Goal: Transaction & Acquisition: Purchase product/service

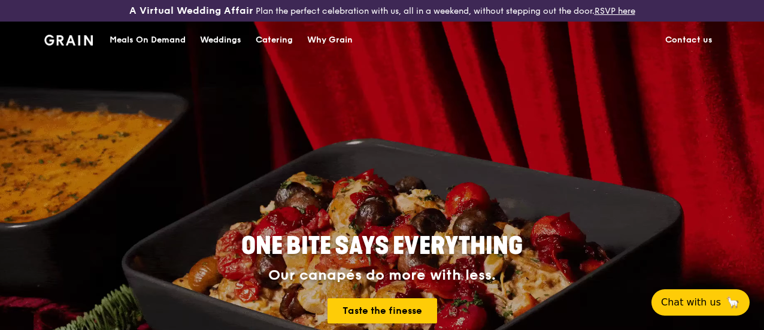
click at [161, 47] on div "Meals On Demand" at bounding box center [148, 40] width 76 height 36
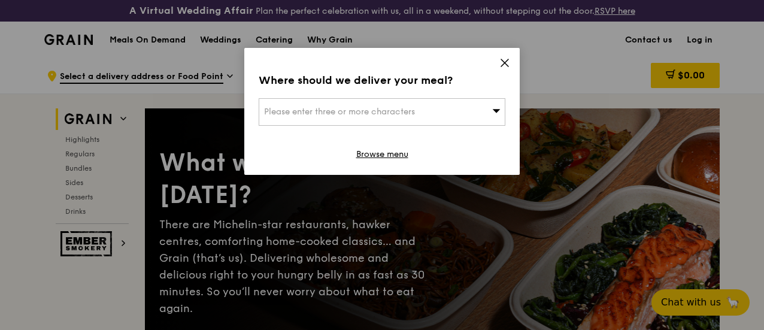
click at [160, 46] on h1 "Meals On Demand" at bounding box center [148, 40] width 76 height 12
click at [503, 64] on icon at bounding box center [504, 62] width 7 height 7
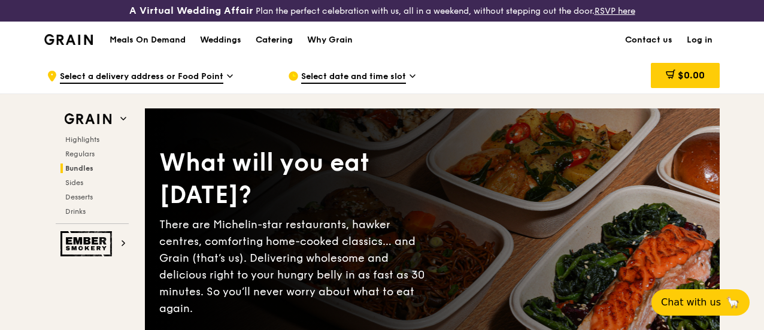
click at [279, 43] on div "Catering" at bounding box center [274, 40] width 37 height 36
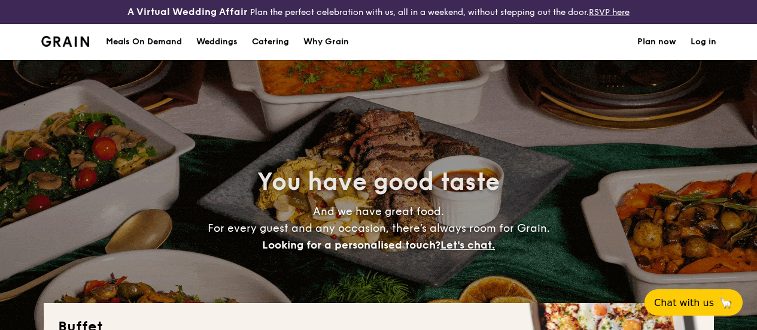
select select
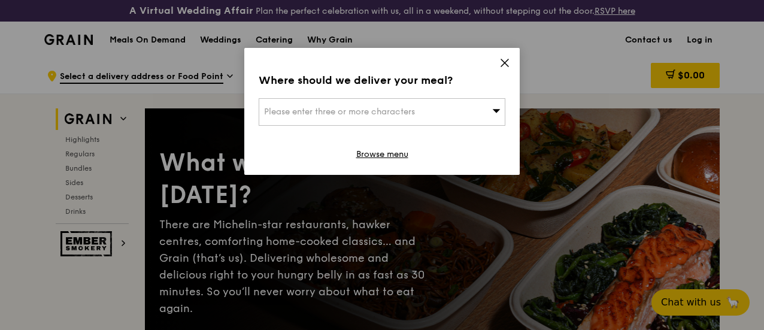
click at [504, 60] on icon at bounding box center [504, 62] width 11 height 11
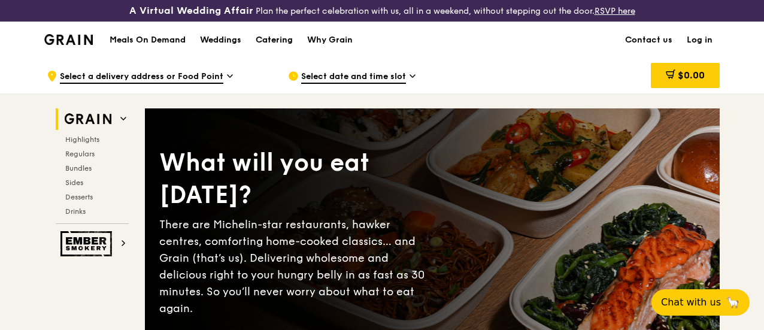
click at [284, 50] on div "Catering" at bounding box center [274, 40] width 37 height 36
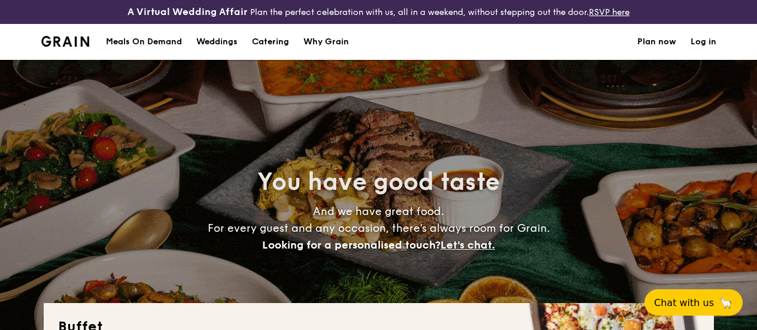
select select
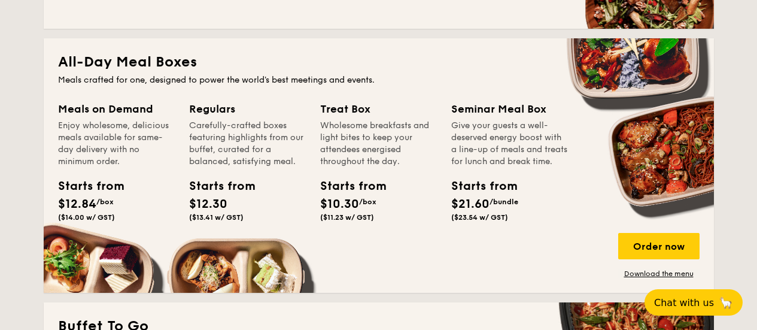
scroll to position [539, 0]
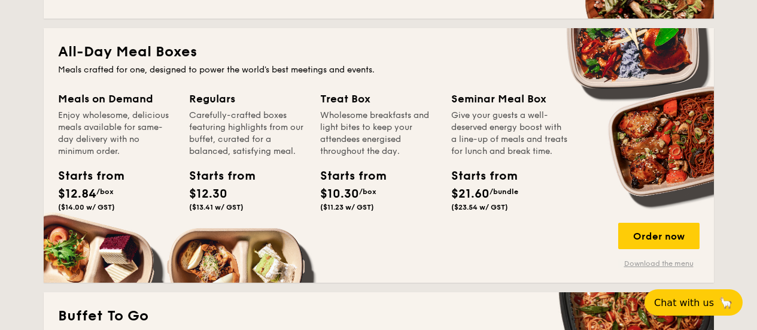
click at [647, 268] on link "Download the menu" at bounding box center [658, 264] width 81 height 10
click at [651, 240] on div "Order now" at bounding box center [658, 236] width 81 height 26
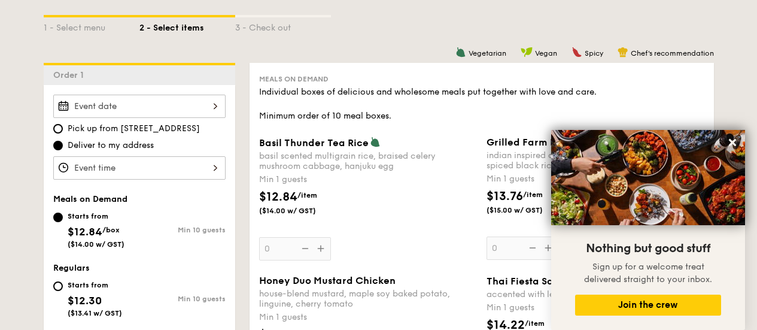
scroll to position [300, 0]
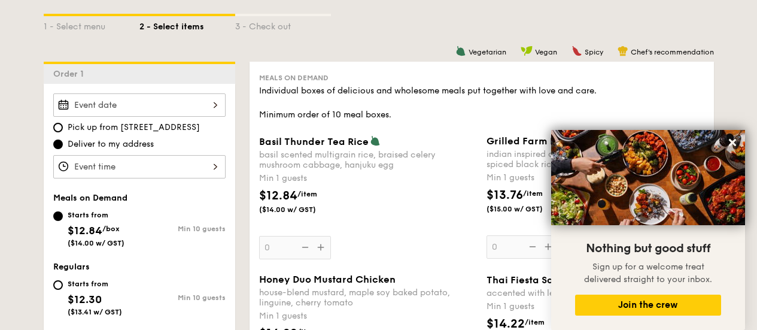
click at [163, 115] on input "Basil Thunder Tea [PERSON_NAME] scented multigrain rice, braised celery mushroo…" at bounding box center [139, 104] width 172 height 23
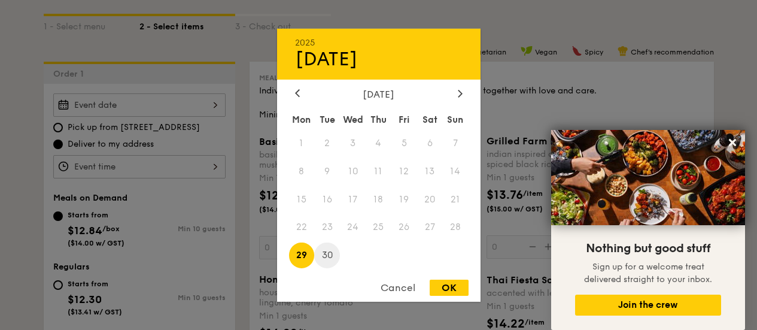
click at [326, 257] on span "30" at bounding box center [327, 255] width 26 height 26
click at [449, 286] on div "OK" at bounding box center [449, 287] width 39 height 16
type input "[DATE]"
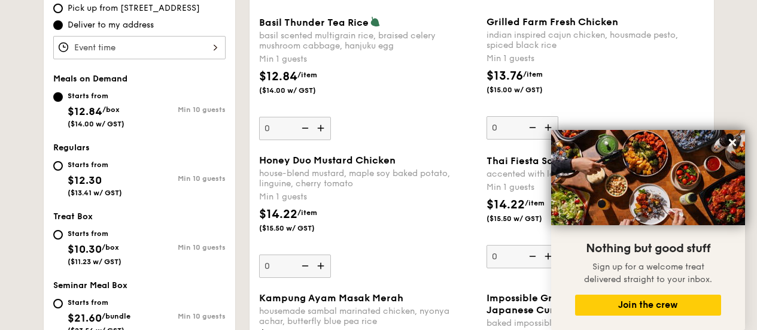
scroll to position [420, 0]
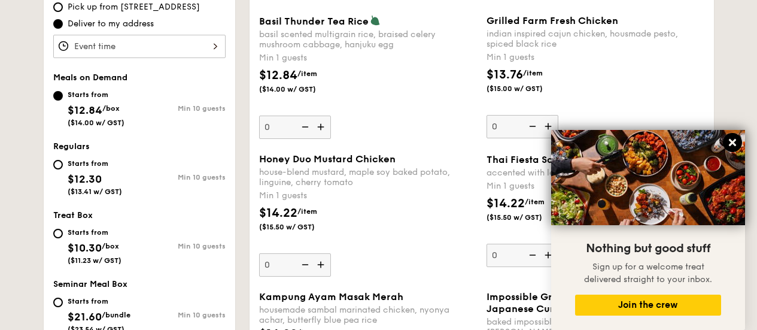
click at [729, 142] on icon at bounding box center [732, 142] width 11 height 11
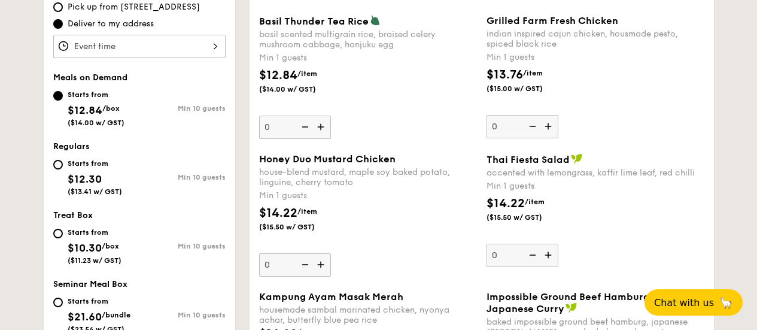
click at [62, 173] on div "Starts from $12.30 ($13.41 w/ GST)" at bounding box center [96, 175] width 86 height 39
click at [62, 169] on input "Starts from $12.30 ($13.41 w/ GST) Min 10 guests" at bounding box center [58, 165] width 10 height 10
radio input "true"
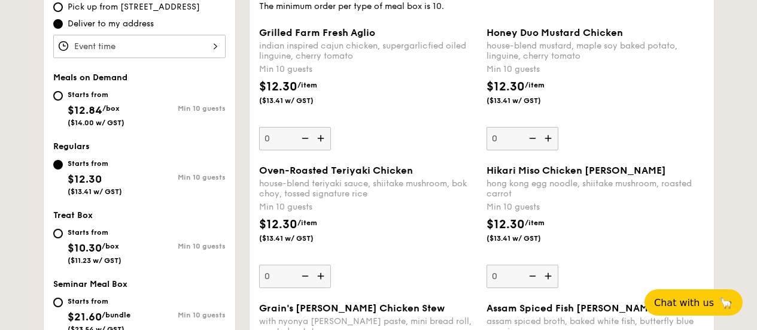
click at [188, 58] on input "Grilled Farm Fresh Aglio indian inspired cajun chicken, supergarlicfied oiled l…" at bounding box center [139, 46] width 172 height 23
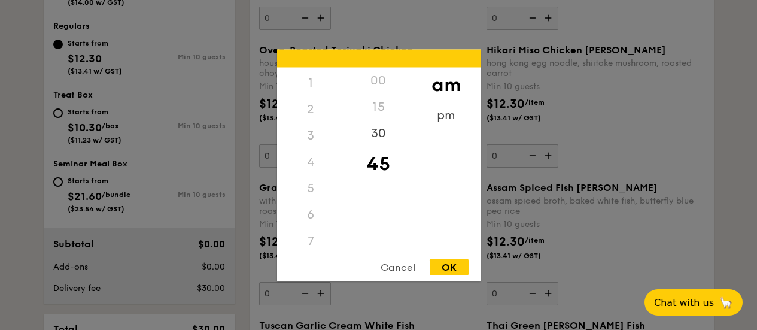
scroll to position [22, 0]
click at [447, 119] on div "pm" at bounding box center [446, 119] width 68 height 35
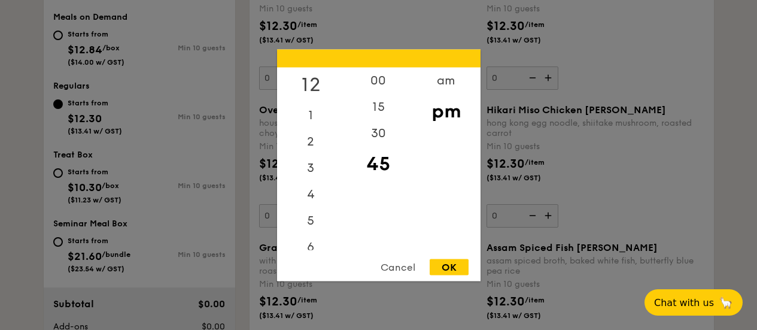
click at [306, 81] on div "12" at bounding box center [311, 84] width 68 height 35
click at [375, 87] on div "00" at bounding box center [379, 84] width 68 height 35
click at [443, 265] on div "OK" at bounding box center [449, 267] width 39 height 16
type input "12:00PM"
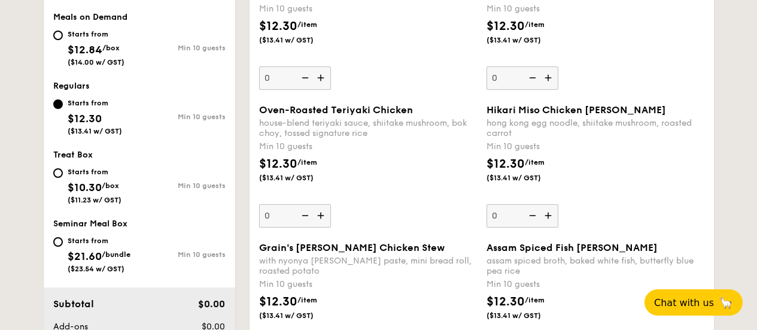
click at [306, 227] on img at bounding box center [304, 215] width 18 height 23
click at [306, 227] on input "0" at bounding box center [295, 215] width 72 height 23
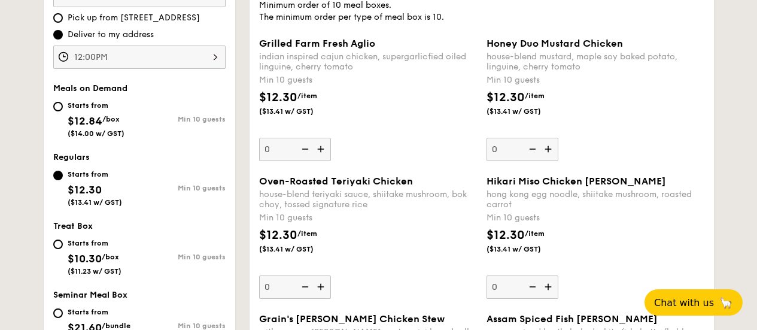
scroll to position [420, 0]
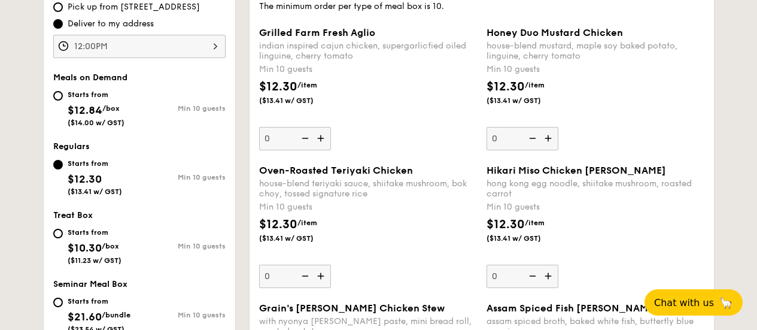
click at [396, 165] on div "Grilled Farm Fresh Aglio indian inspired cajun chicken, supergarlicfied oiled l…" at bounding box center [481, 96] width 455 height 138
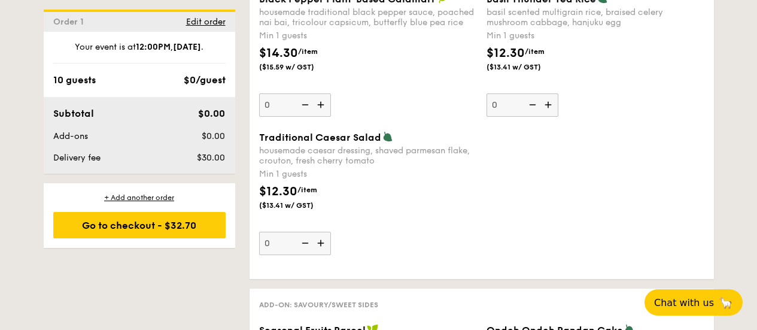
scroll to position [1562, 0]
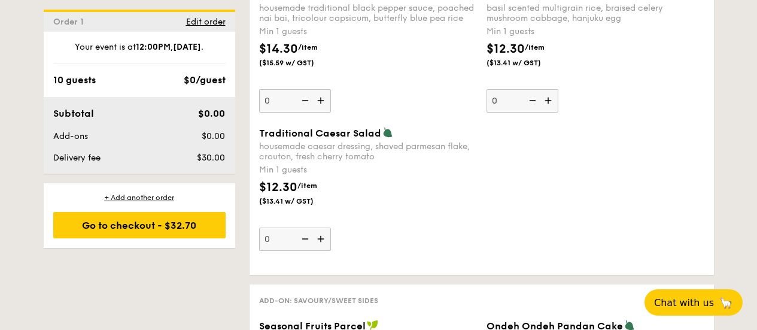
click at [552, 112] on img at bounding box center [549, 100] width 18 height 23
click at [552, 113] on input "0" at bounding box center [523, 100] width 72 height 23
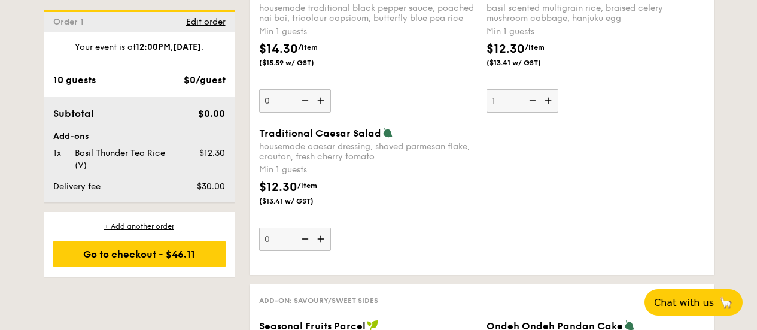
click at [498, 108] on input "1" at bounding box center [523, 100] width 72 height 23
click at [254, 127] on div "Traditional Caesar Salad housemade caesar dressing, shaved parmesan flake, crou…" at bounding box center [481, 196] width 455 height 138
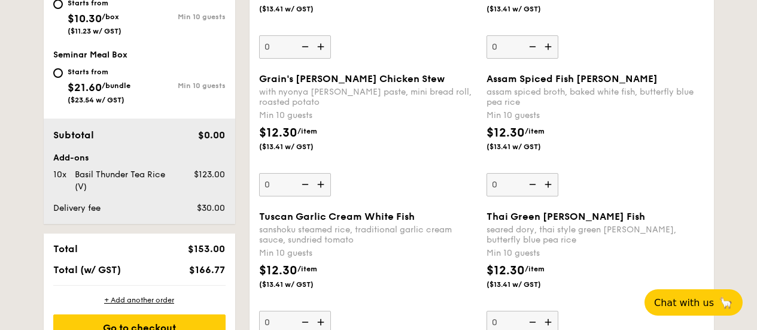
scroll to position [360, 0]
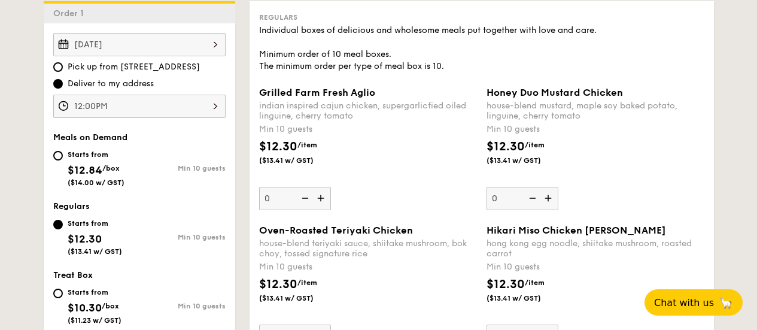
drag, startPoint x: 266, startPoint y: 60, endPoint x: 420, endPoint y: 72, distance: 154.3
click at [420, 72] on div "Individual boxes of delicious and wholesome meals put together with love and ca…" at bounding box center [481, 49] width 445 height 48
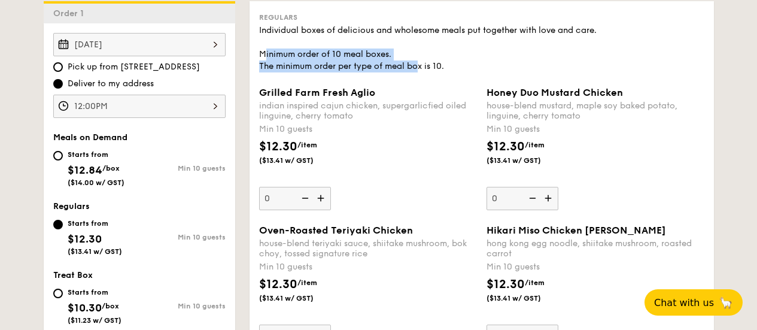
click at [478, 69] on div "Individual boxes of delicious and wholesome meals put together with love and ca…" at bounding box center [481, 49] width 445 height 48
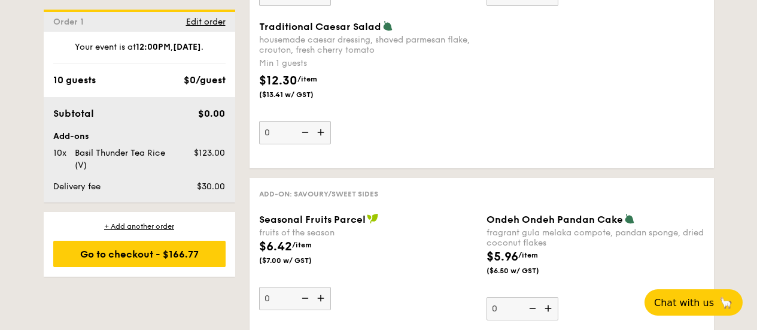
scroll to position [1502, 0]
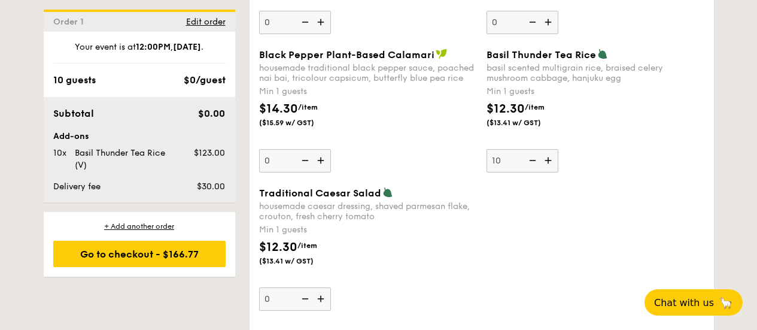
click at [515, 171] on input "10" at bounding box center [523, 160] width 72 height 23
type input "1"
click at [254, 187] on div "Traditional Caesar Salad housemade caesar dressing, shaved parmesan flake, crou…" at bounding box center [481, 256] width 455 height 138
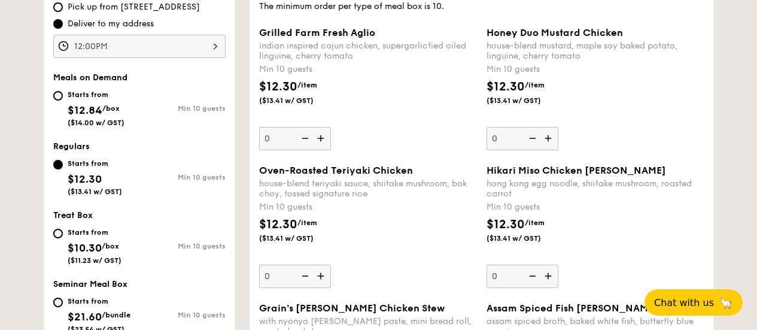
scroll to position [481, 0]
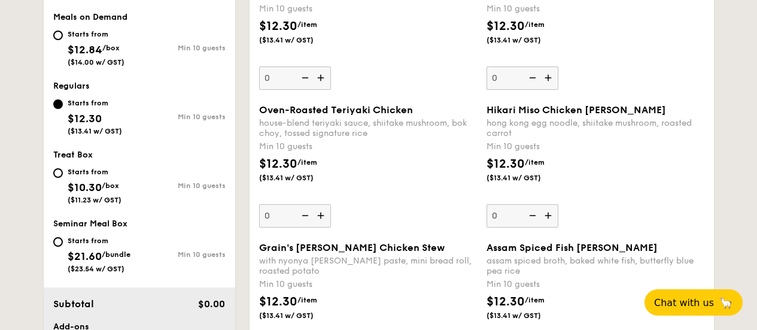
click at [275, 227] on input "0" at bounding box center [295, 215] width 72 height 23
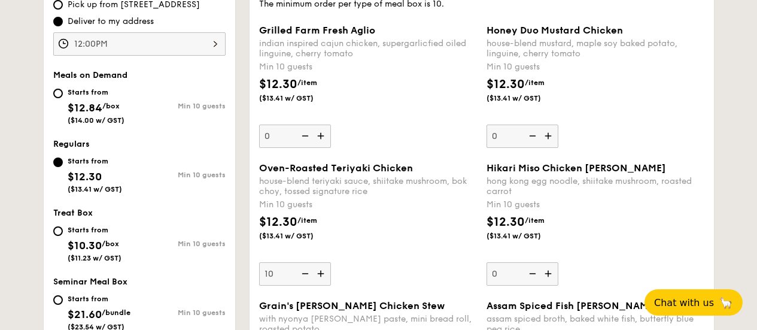
scroll to position [420, 0]
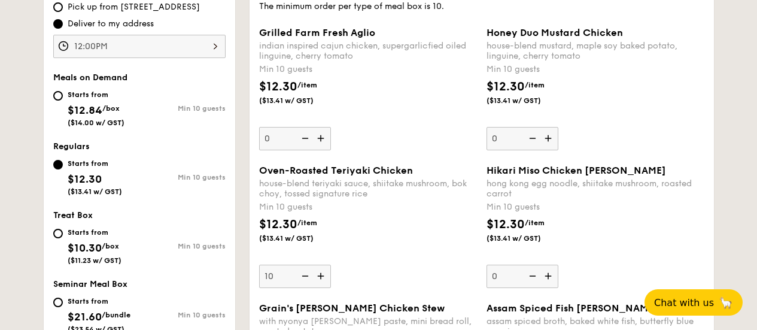
type input "10"
click at [519, 147] on input "0" at bounding box center [523, 138] width 72 height 23
click at [482, 78] on div "$12.30 /item ($13.41 w/ GST)" at bounding box center [595, 99] width 227 height 42
click at [487, 127] on input "10" at bounding box center [523, 138] width 72 height 23
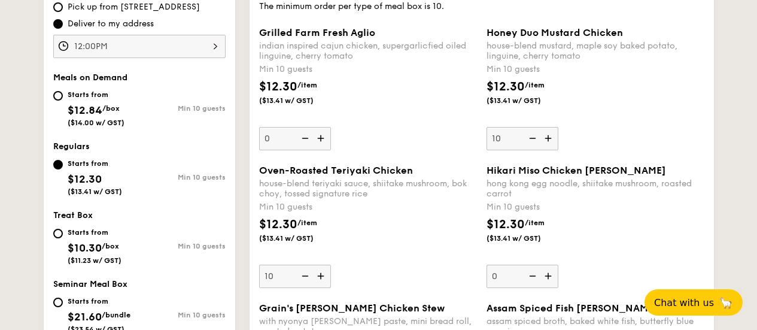
click at [439, 159] on div "Grilled Farm Fresh Aglio indian inspired cajun chicken, supergarlicfied oiled l…" at bounding box center [481, 96] width 455 height 138
click at [529, 148] on img at bounding box center [531, 138] width 18 height 23
click at [529, 148] on input "10" at bounding box center [523, 138] width 72 height 23
click at [540, 127] on img at bounding box center [549, 138] width 18 height 23
click at [487, 127] on input "0" at bounding box center [523, 138] width 72 height 23
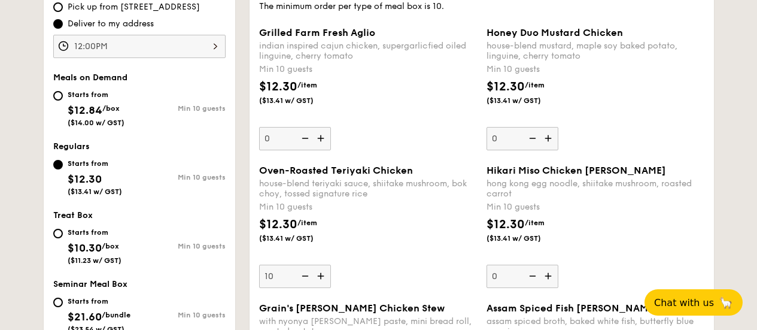
click at [487, 127] on input "0" at bounding box center [523, 138] width 72 height 23
type input "10"
click at [259, 27] on div "Grilled Farm Fresh Aglio indian inspired cajun chicken, supergarlicfied oiled l…" at bounding box center [368, 88] width 218 height 123
click at [259, 127] on input "0" at bounding box center [295, 138] width 72 height 23
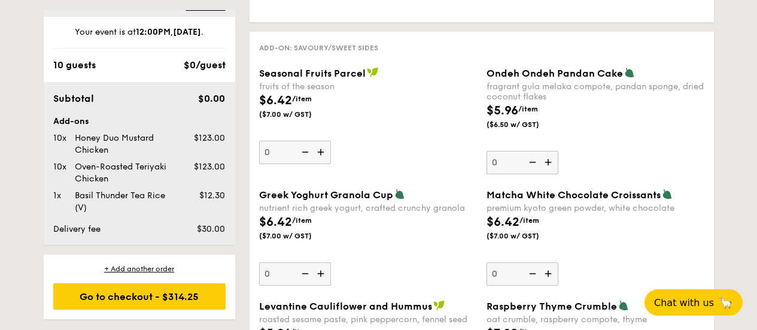
scroll to position [1862, 0]
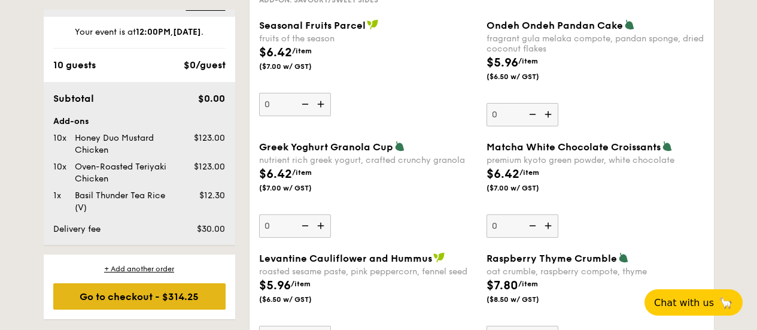
click at [172, 296] on div "Go to checkout - $314.25" at bounding box center [139, 296] width 172 height 26
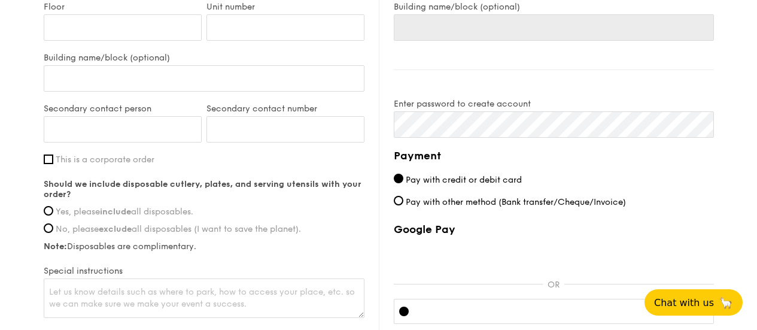
scroll to position [720, 0]
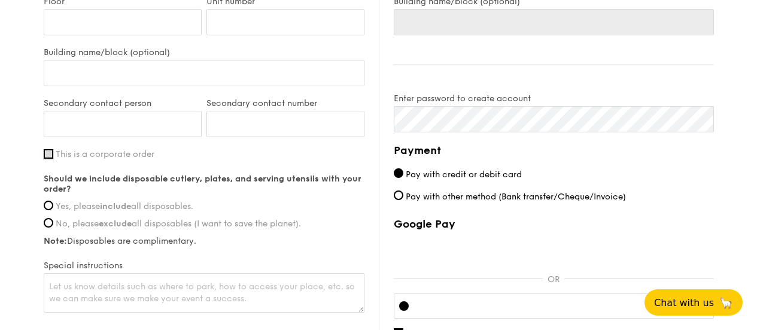
click at [52, 159] on input "This is a corporate order" at bounding box center [49, 154] width 10 height 10
checkbox input "true"
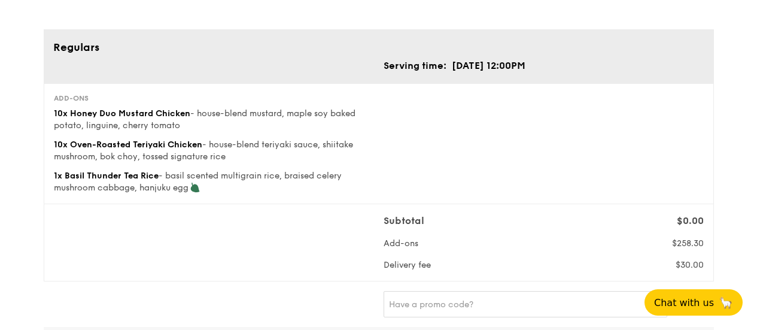
scroll to position [0, 0]
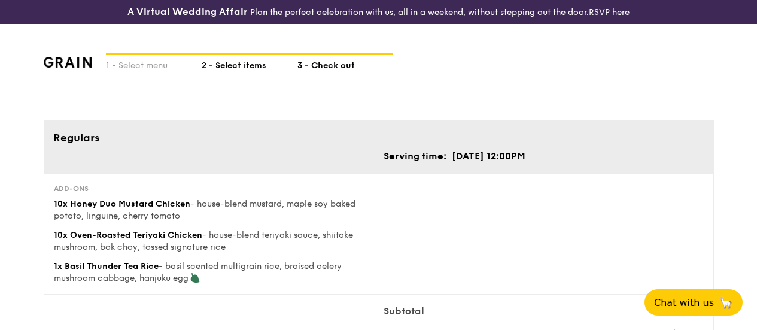
click at [241, 72] on div "2 - Select items" at bounding box center [250, 63] width 96 height 17
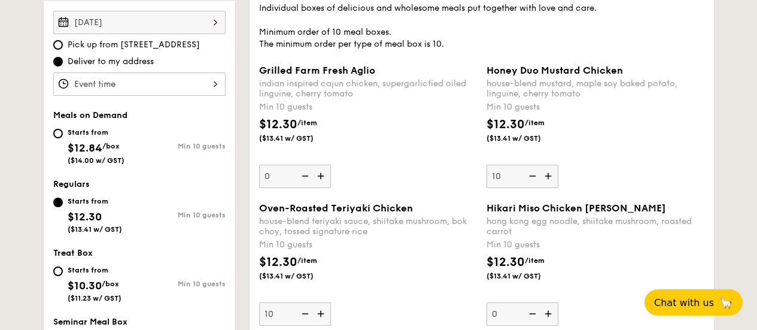
scroll to position [420, 0]
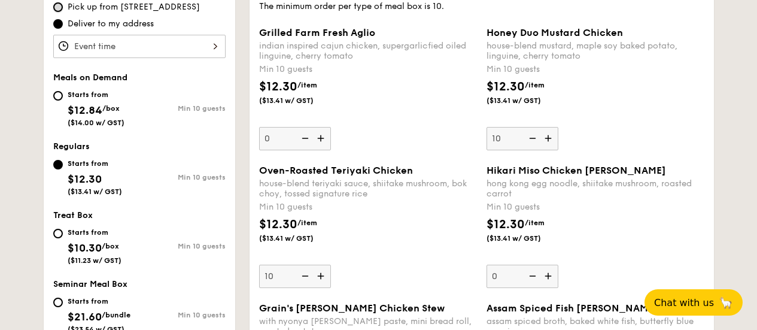
click at [60, 12] on input "Pick up from [STREET_ADDRESS]" at bounding box center [58, 7] width 10 height 10
radio input "true"
click at [132, 51] on input "Grilled Farm Fresh Aglio indian inspired cajun chicken, supergarlicfied oiled l…" at bounding box center [139, 46] width 172 height 23
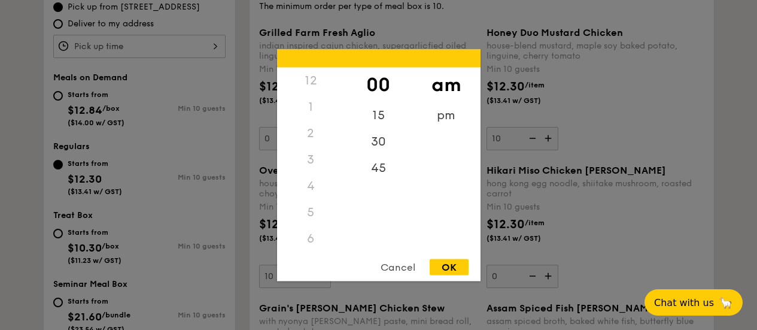
scroll to position [142, 0]
click at [452, 268] on div "OK" at bounding box center [449, 267] width 39 height 16
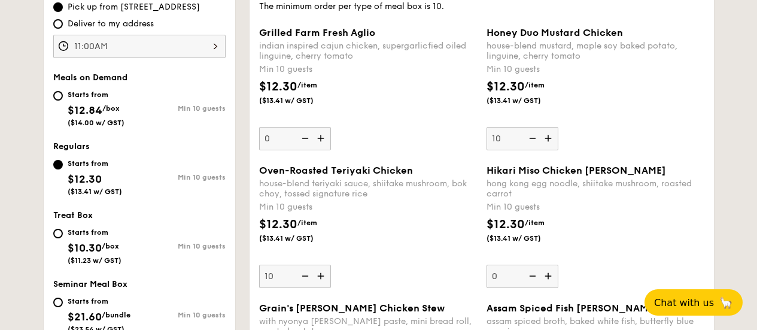
drag, startPoint x: 203, startPoint y: 17, endPoint x: 121, endPoint y: 14, distance: 82.0
click at [121, 13] on label "Pick up from [STREET_ADDRESS]" at bounding box center [139, 7] width 172 height 12
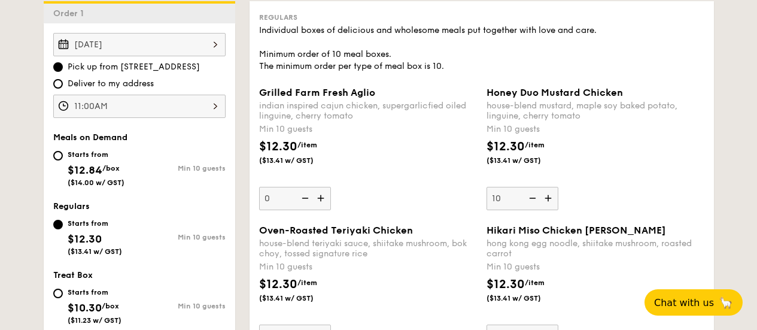
click at [220, 118] on input "11:00AM" at bounding box center [139, 106] width 172 height 23
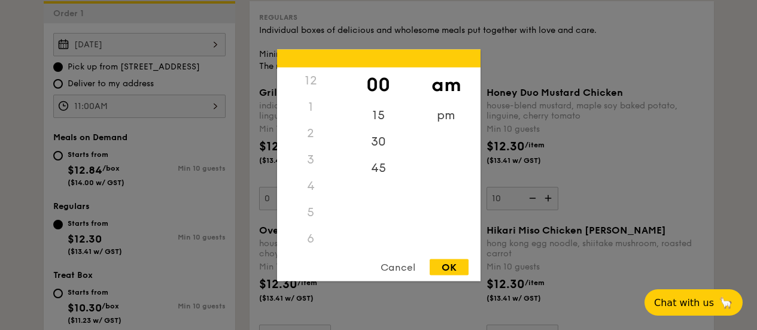
scroll to position [142, 0]
click at [382, 165] on div "45" at bounding box center [379, 171] width 68 height 35
click at [449, 263] on div "OK" at bounding box center [449, 267] width 39 height 16
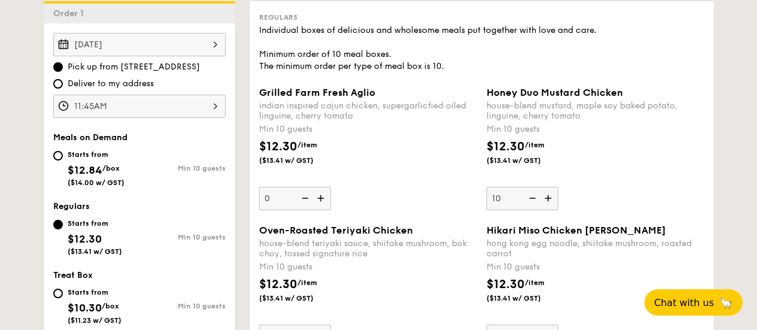
click at [211, 111] on input "11:45AM" at bounding box center [139, 106] width 172 height 23
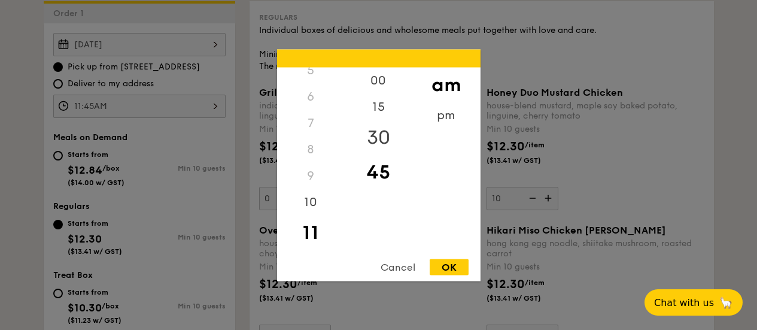
click at [374, 136] on div "30" at bounding box center [379, 137] width 68 height 35
click at [451, 263] on div "OK" at bounding box center [449, 267] width 39 height 16
type input "11:30AM"
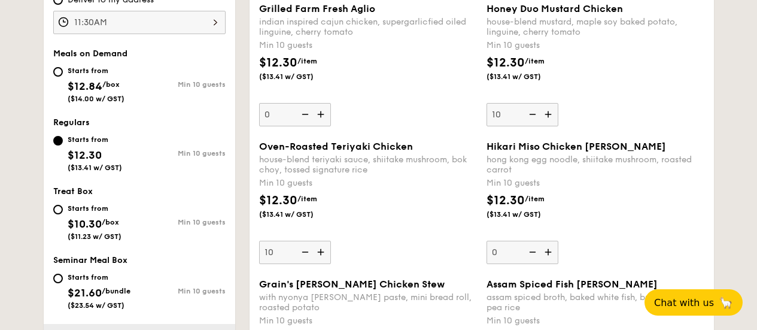
scroll to position [420, 0]
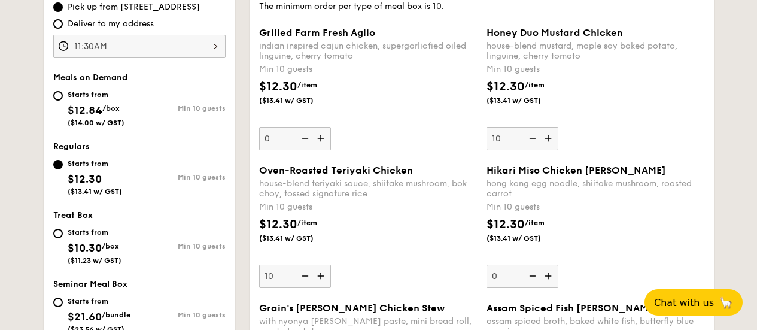
click at [388, 150] on div "Grilled Farm Fresh Aglio indian inspired cajun chicken, supergarlicfied oiled l…" at bounding box center [368, 88] width 218 height 123
click at [331, 150] on input "0" at bounding box center [295, 138] width 72 height 23
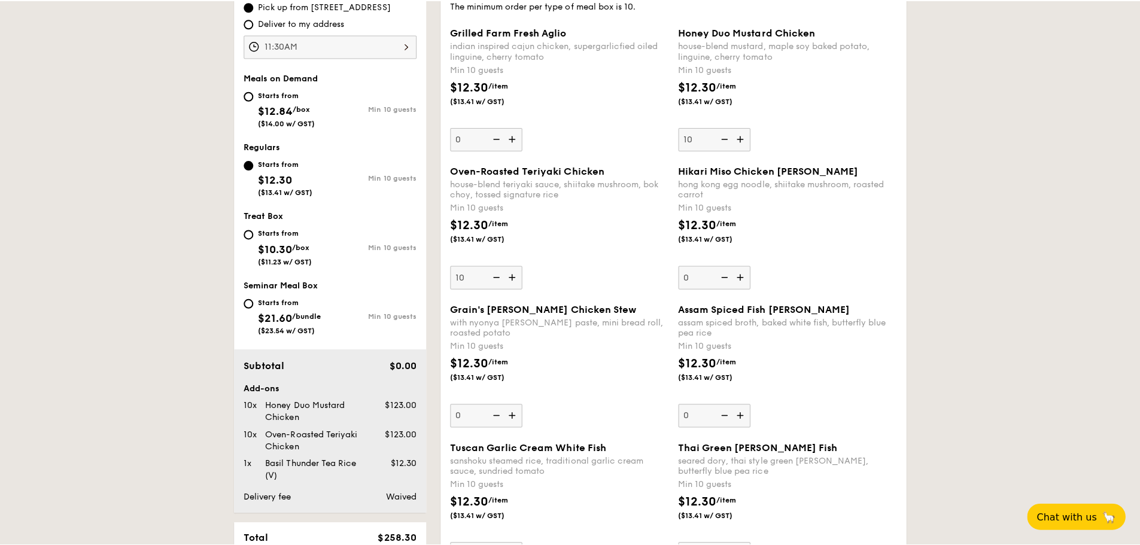
scroll to position [419, 0]
